Goal: Information Seeking & Learning: Learn about a topic

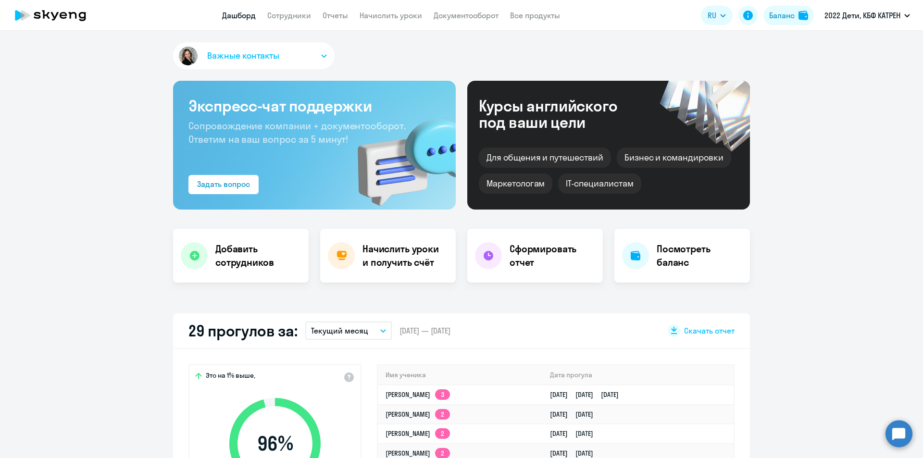
drag, startPoint x: 900, startPoint y: 437, endPoint x: 879, endPoint y: 426, distance: 23.2
click at [898, 436] on circle at bounding box center [898, 433] width 27 height 27
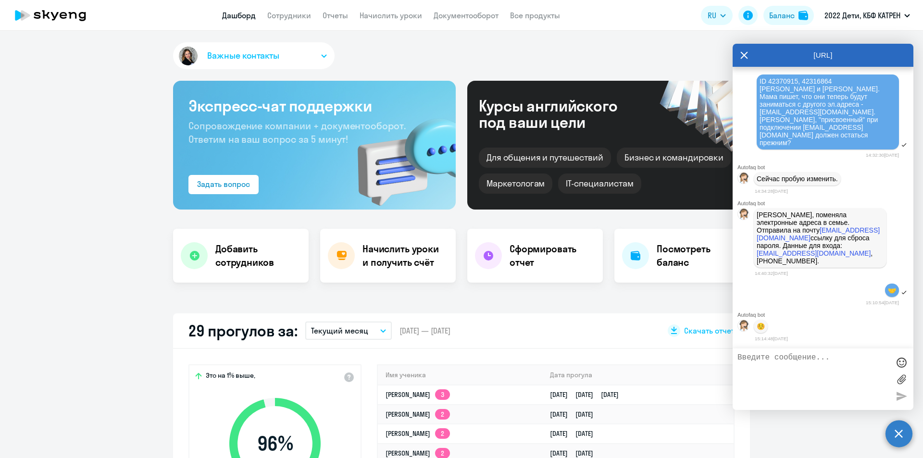
scroll to position [6803, 0]
click at [743, 56] on icon at bounding box center [744, 54] width 7 height 7
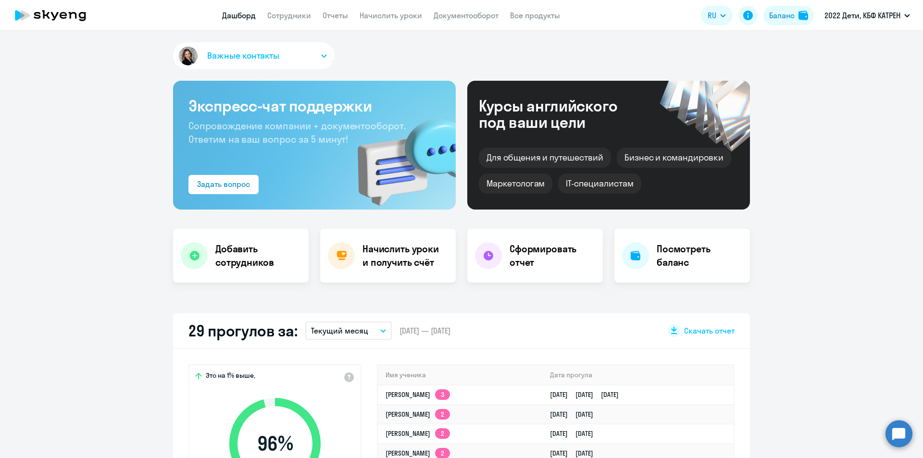
click at [898, 436] on circle at bounding box center [898, 433] width 27 height 27
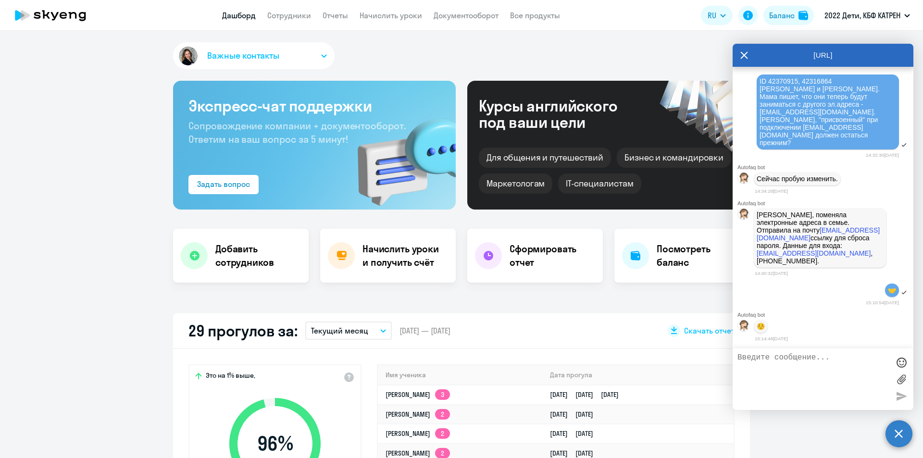
scroll to position [0, 0]
paste textarea "42316656"
click at [738, 368] on textarea "[PERSON_NAME], доброе утро! 42316656" at bounding box center [813, 379] width 152 height 52
click at [808, 366] on textarea "[PERSON_NAME], доброе утро! ID 42316656" at bounding box center [813, 379] width 152 height 52
paste textarea "42316656"
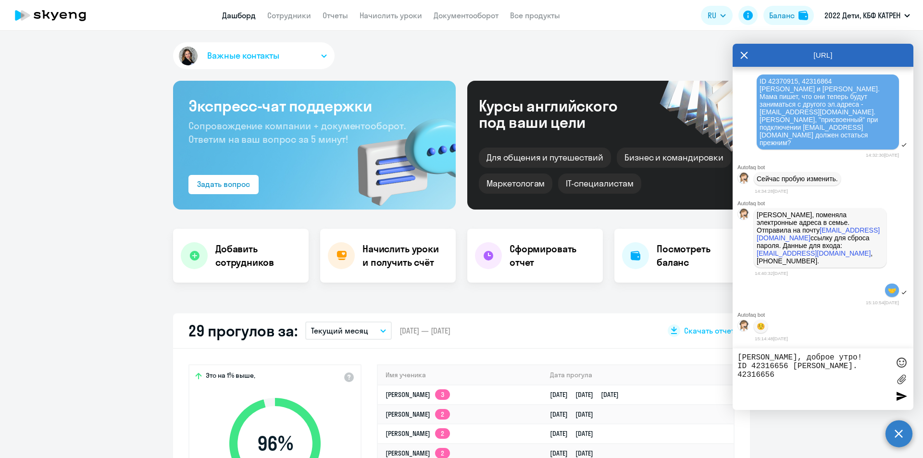
drag, startPoint x: 777, startPoint y: 374, endPoint x: 738, endPoint y: 375, distance: 39.4
click at [738, 375] on textarea "[PERSON_NAME], доброе утро! ID 42316656 [PERSON_NAME]. 42316656" at bounding box center [813, 379] width 152 height 52
paste textarea "назначила первый урок на 03.09, но платформа прислала уведомление, что первый у…"
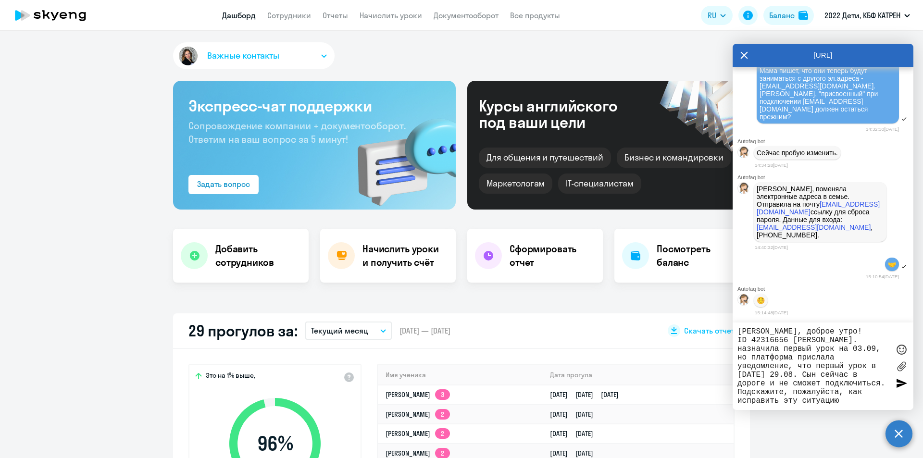
click at [739, 341] on textarea "[PERSON_NAME], доброе утро! ID 42316656 [PERSON_NAME]. назначила первый урок на…" at bounding box center [813, 366] width 152 height 78
drag, startPoint x: 738, startPoint y: 340, endPoint x: 778, endPoint y: 340, distance: 39.4
click at [778, 340] on textarea "[PERSON_NAME], доброе утро! ID 42316656 [PERSON_NAME]. назначила первый урок на…" at bounding box center [813, 366] width 152 height 78
click at [742, 340] on textarea "[PERSON_NAME], доброе утро! ID 42316656 [PERSON_NAME]. назначили первый урок на…" at bounding box center [813, 366] width 152 height 78
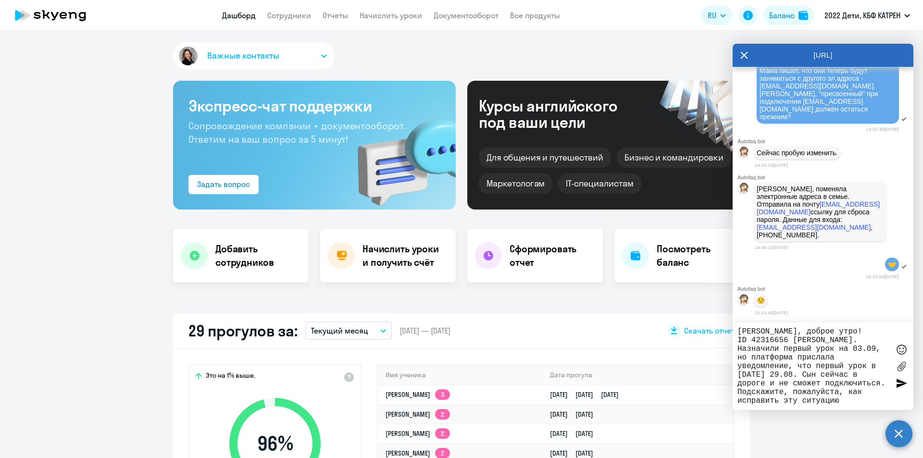
click at [788, 402] on textarea "[PERSON_NAME], доброе утро! ID 42316656 [PERSON_NAME]. Назначили первый урок на…" at bounding box center [813, 366] width 152 height 78
type textarea "[PERSON_NAME], доброе утро! ID 42316656 [PERSON_NAME]. Назначили первый урок на…"
click at [899, 385] on div at bounding box center [901, 383] width 14 height 14
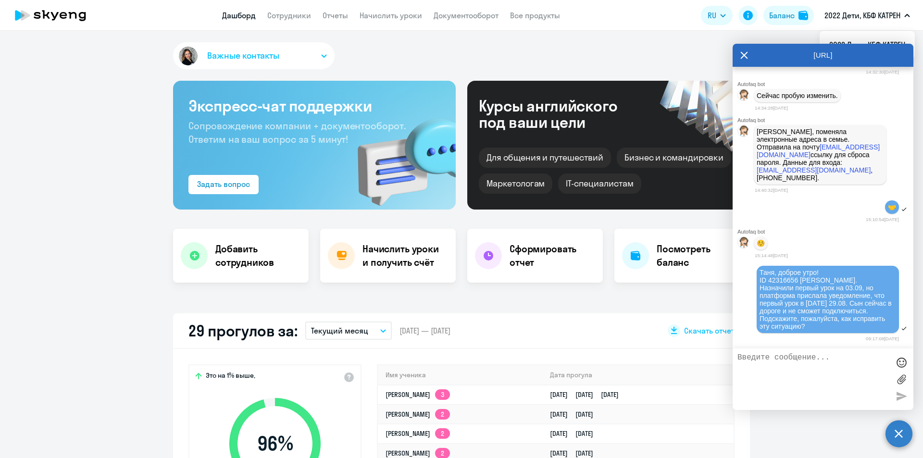
scroll to position [6886, 0]
click at [739, 56] on div "[URL]" at bounding box center [822, 55] width 181 height 23
click at [743, 54] on icon at bounding box center [744, 54] width 7 height 7
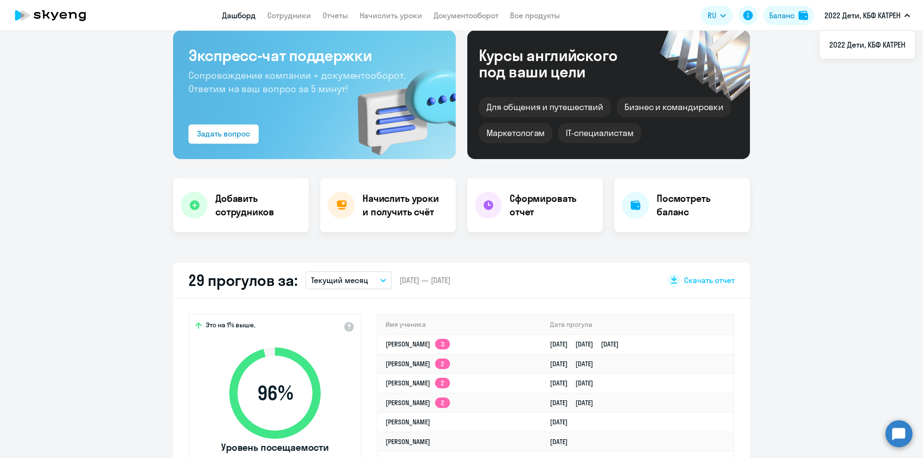
scroll to position [0, 0]
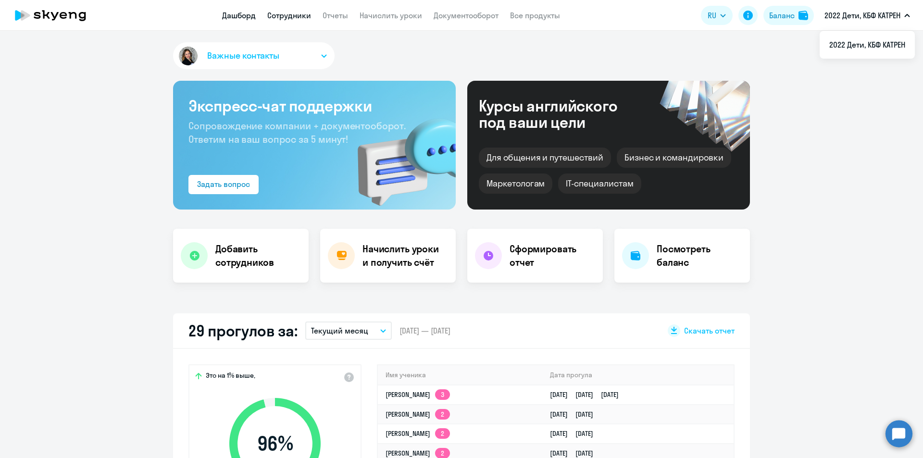
click at [281, 16] on link "Сотрудники" at bounding box center [289, 16] width 44 height 10
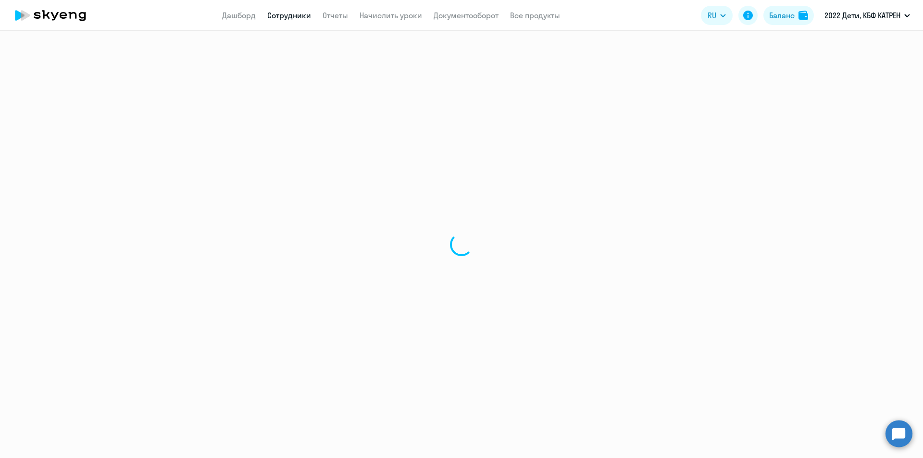
select select "30"
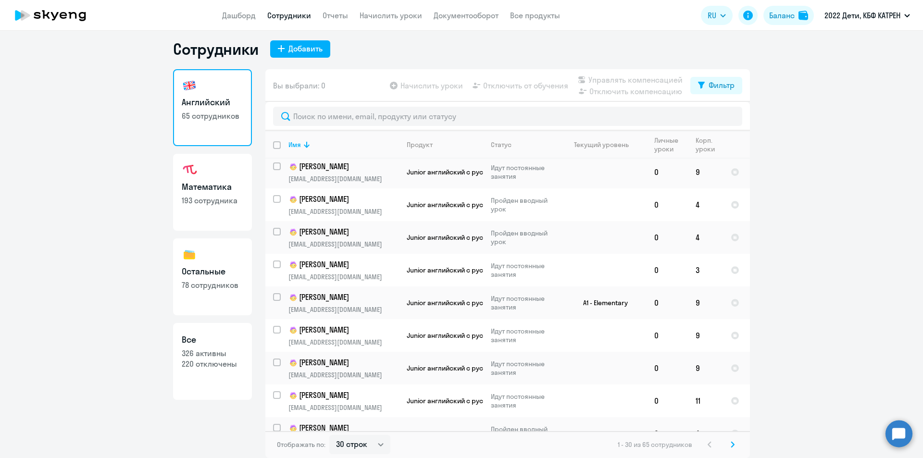
scroll to position [708, 0]
click at [731, 444] on icon at bounding box center [733, 444] width 4 height 7
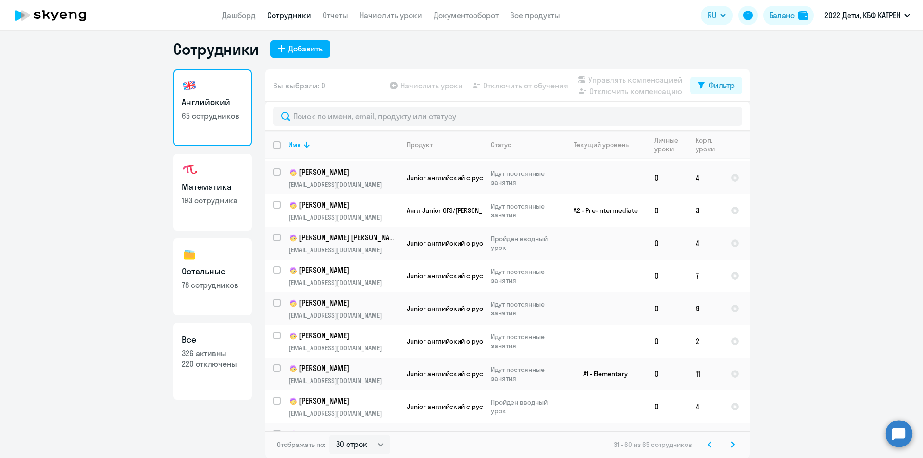
scroll to position [707, 0]
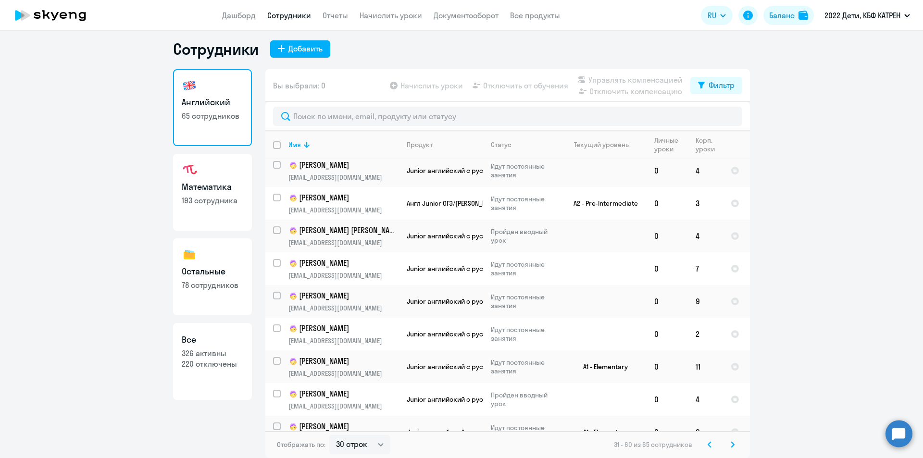
click at [731, 445] on icon at bounding box center [733, 444] width 4 height 7
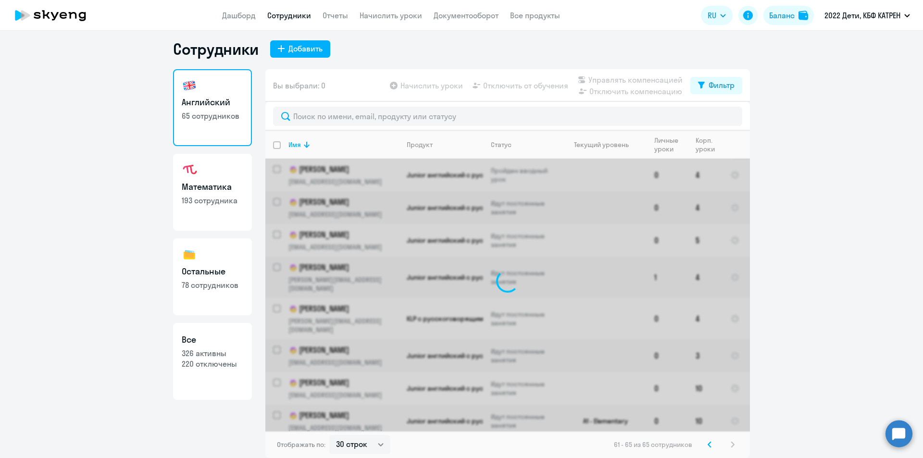
scroll to position [0, 0]
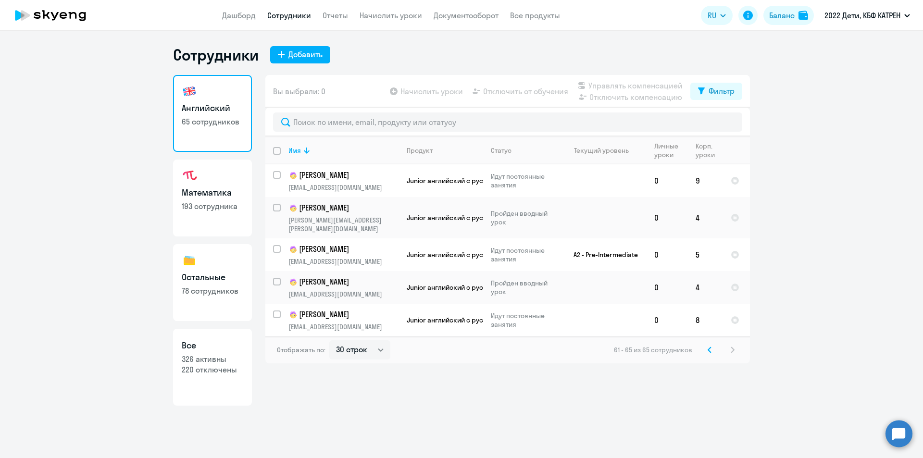
click at [222, 195] on h3 "Математика" at bounding box center [213, 192] width 62 height 12
select select "30"
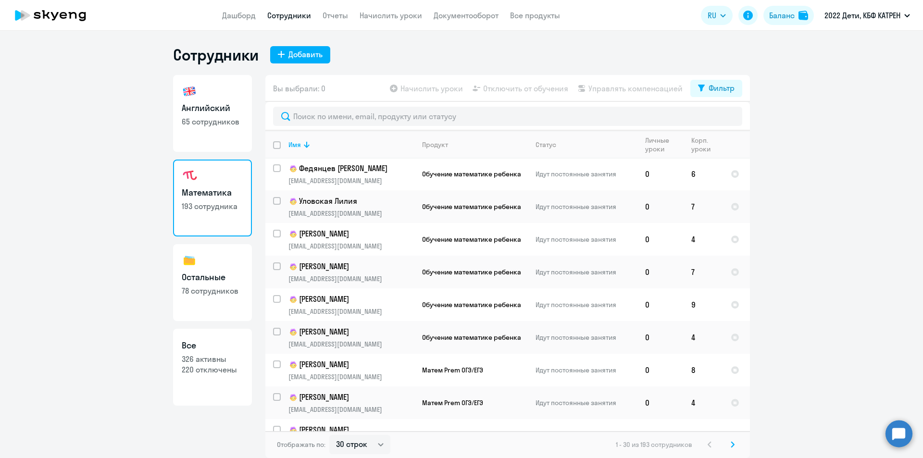
scroll to position [708, 0]
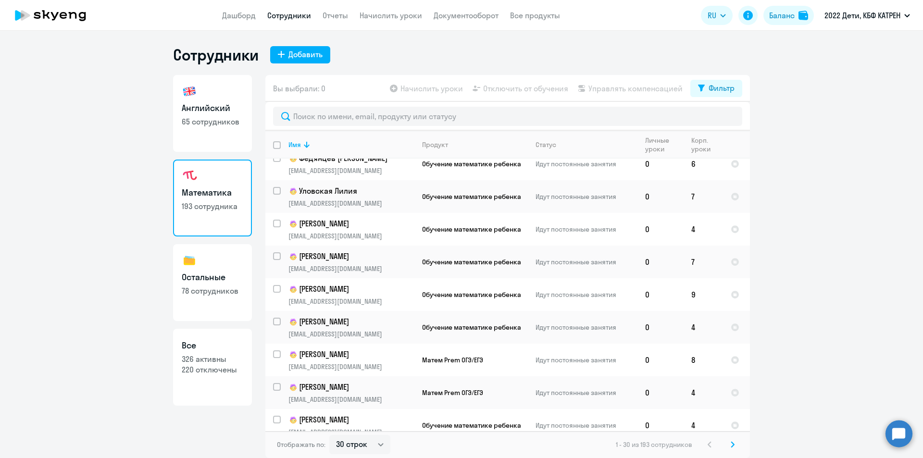
click at [732, 443] on icon at bounding box center [732, 444] width 3 height 5
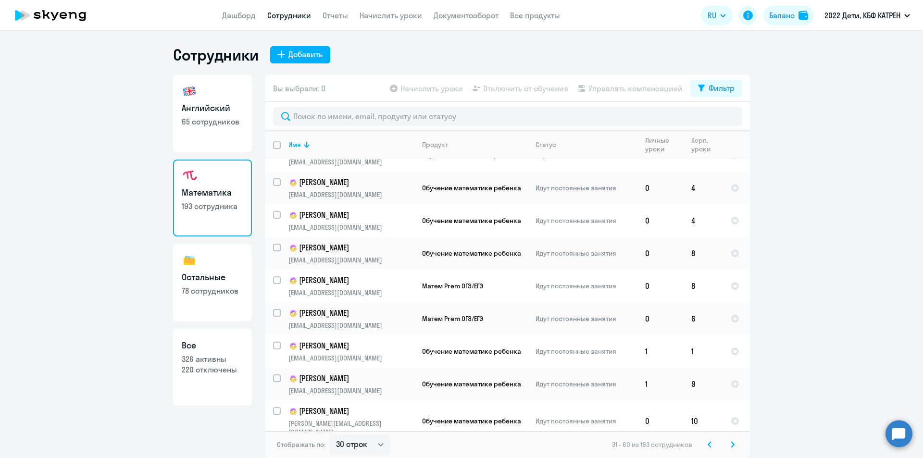
click at [736, 448] on svg-icon at bounding box center [733, 445] width 12 height 12
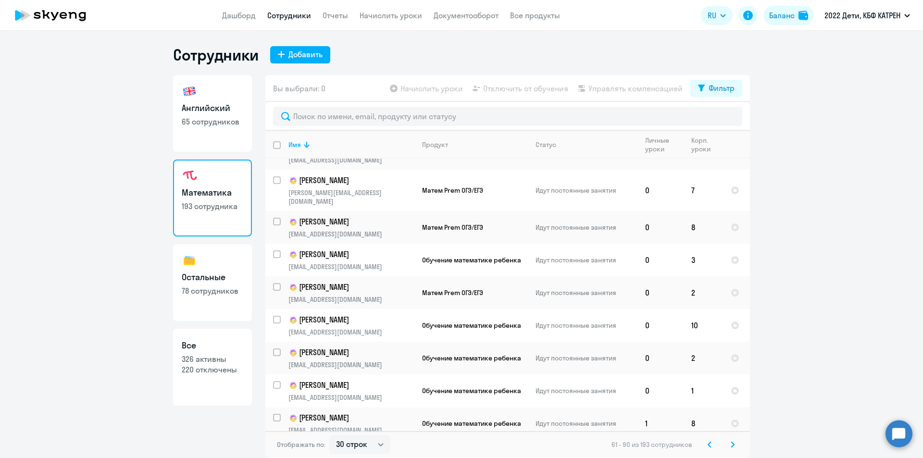
click at [732, 446] on icon at bounding box center [732, 444] width 3 height 5
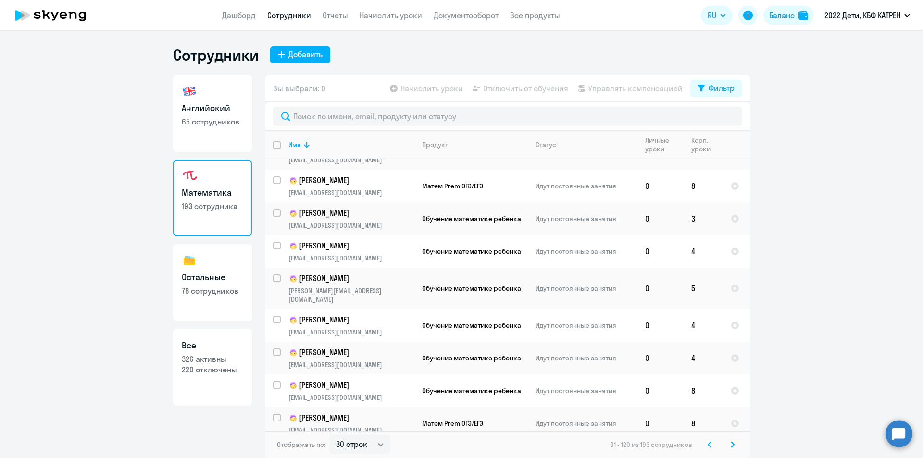
click at [733, 446] on icon at bounding box center [732, 444] width 3 height 5
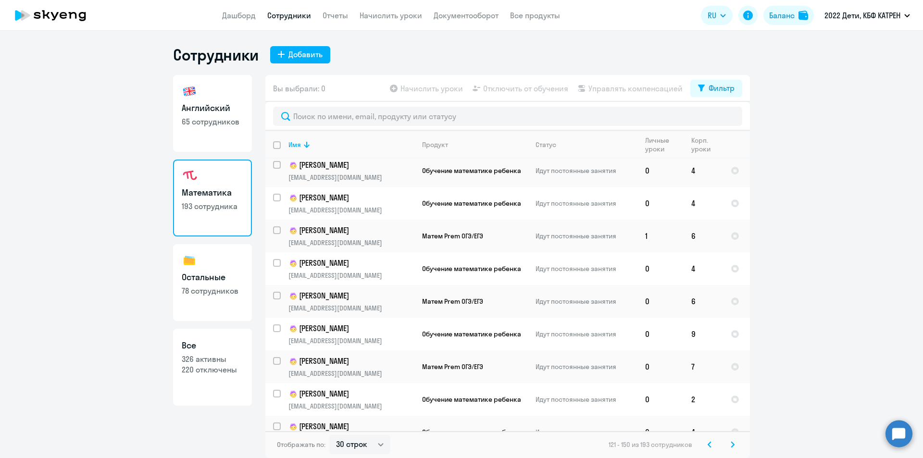
click at [733, 445] on icon at bounding box center [733, 444] width 4 height 7
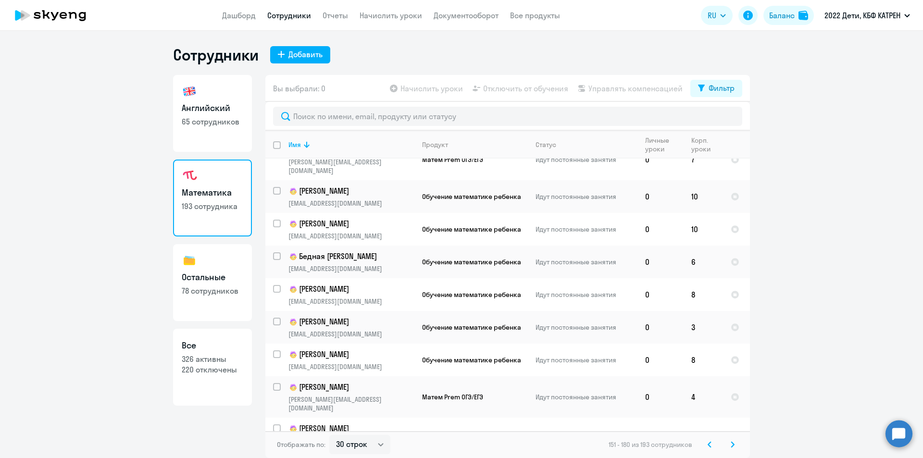
click at [733, 447] on icon at bounding box center [733, 444] width 4 height 7
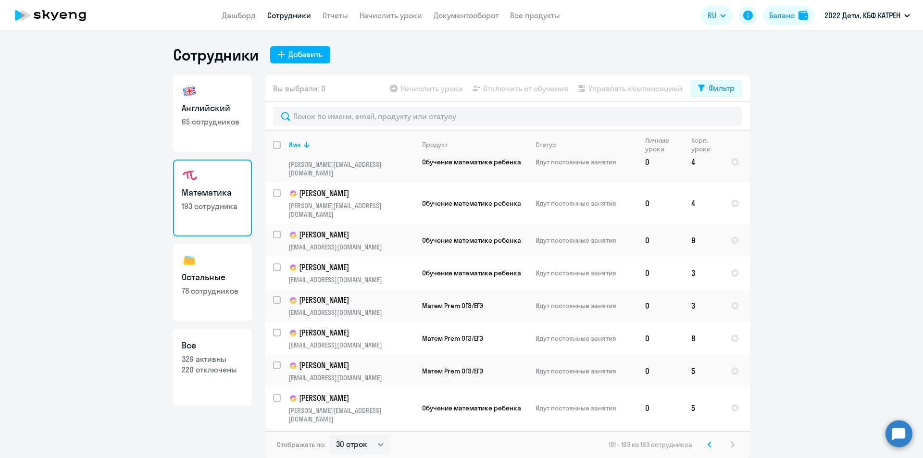
scroll to position [104, 0]
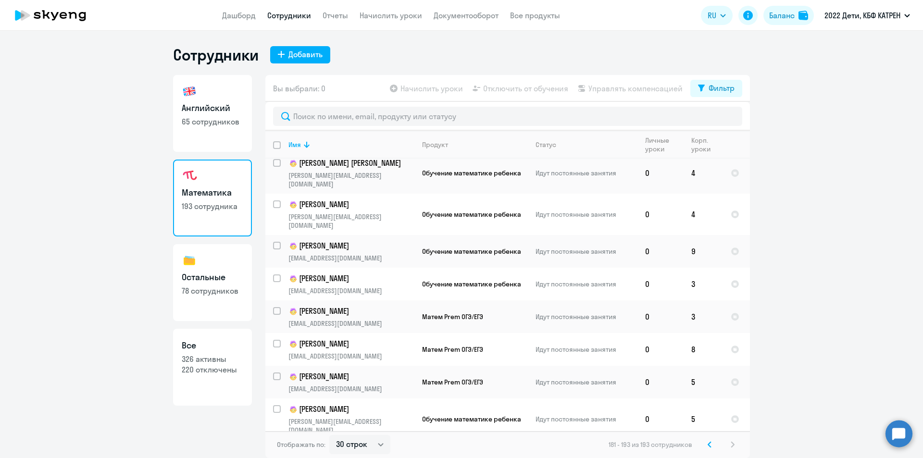
click at [205, 295] on p "78 сотрудников" at bounding box center [213, 290] width 62 height 11
select select "30"
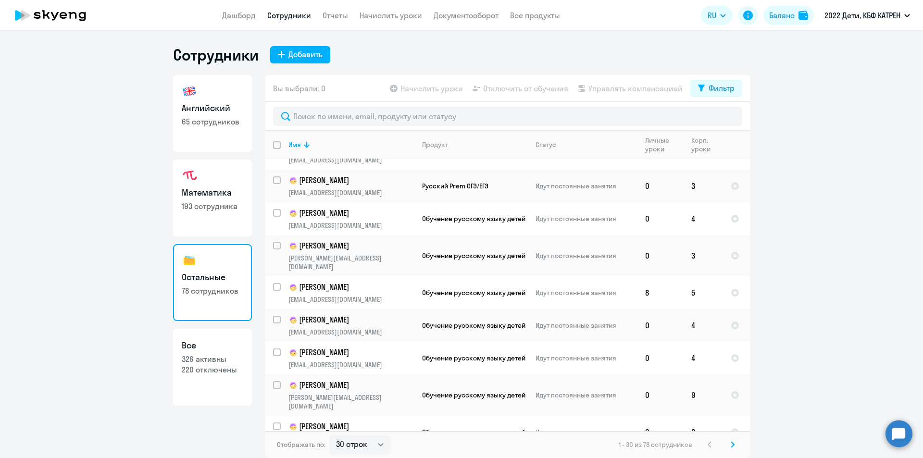
scroll to position [708, 0]
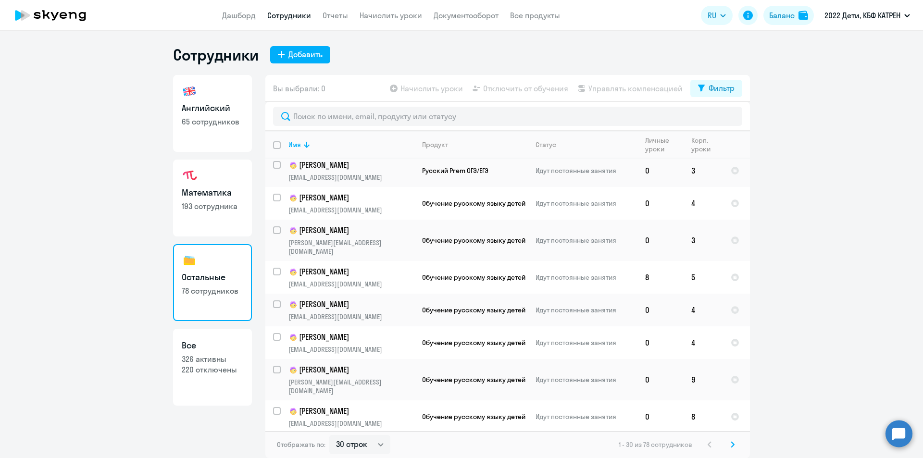
click at [733, 444] on icon at bounding box center [732, 444] width 3 height 5
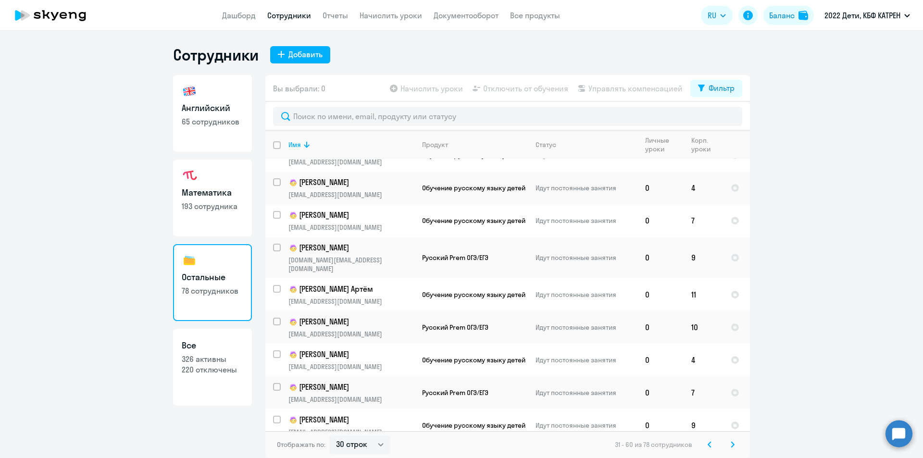
click at [734, 447] on icon at bounding box center [733, 444] width 4 height 7
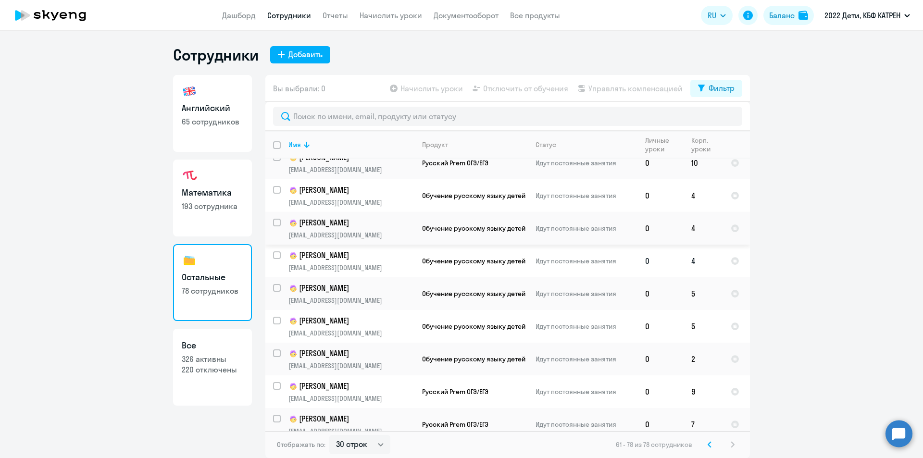
scroll to position [316, 0]
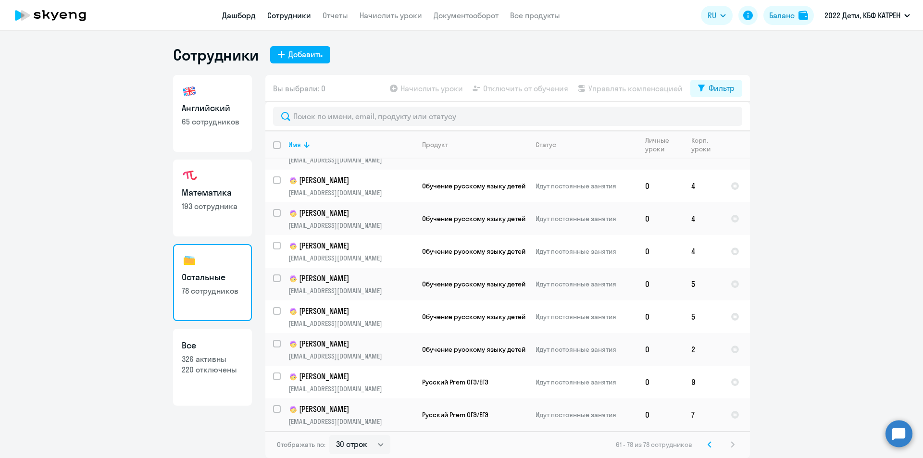
click at [243, 16] on link "Дашборд" at bounding box center [239, 16] width 34 height 10
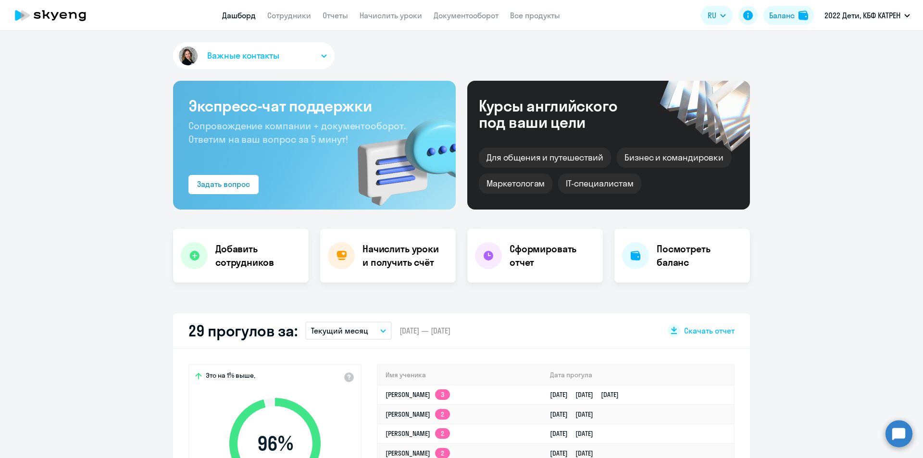
click at [891, 436] on circle at bounding box center [898, 433] width 27 height 27
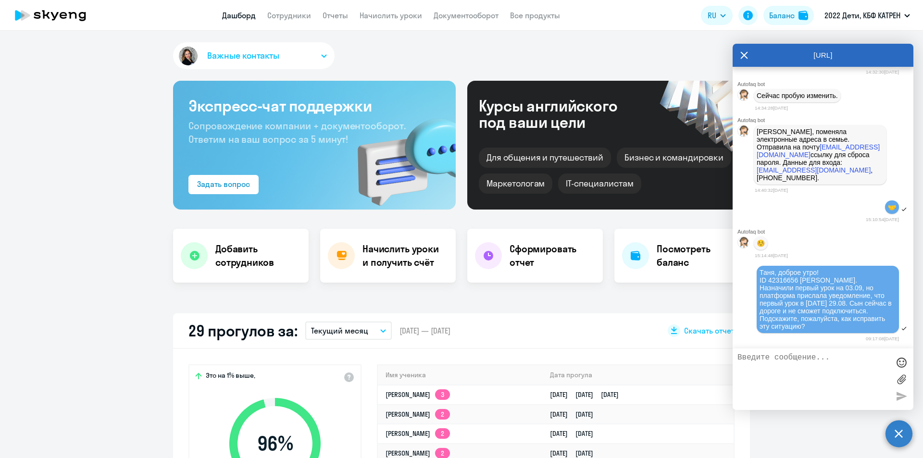
select select "30"
